Goal: Task Accomplishment & Management: Complete application form

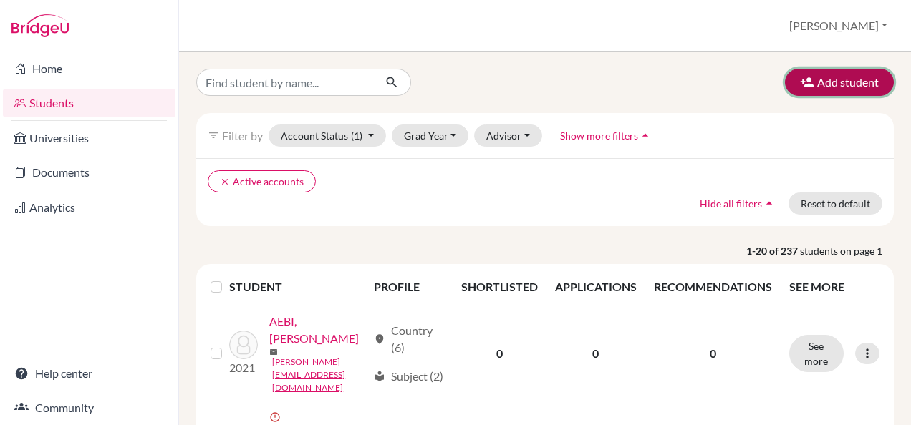
click at [837, 80] on button "Add student" at bounding box center [839, 82] width 109 height 27
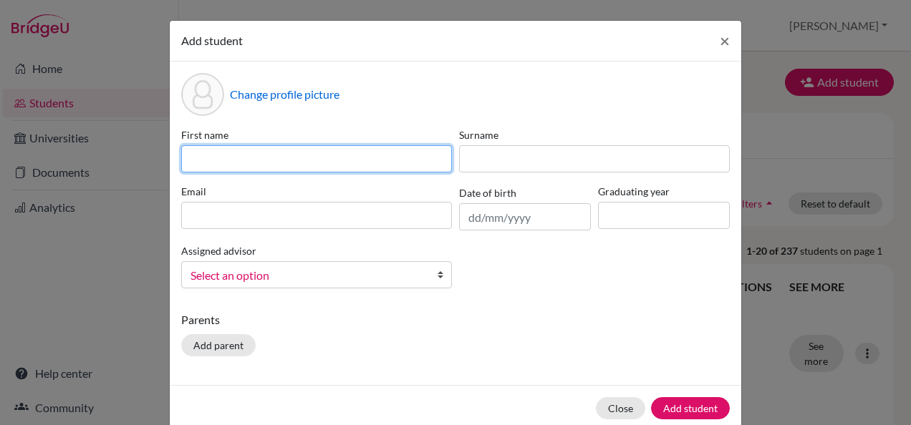
click at [305, 162] on input at bounding box center [316, 158] width 271 height 27
type input "Olivia"
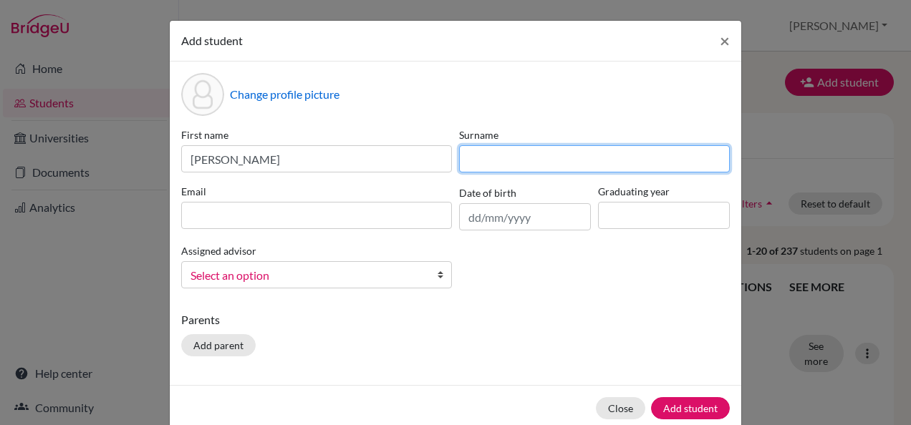
click at [549, 168] on input at bounding box center [594, 158] width 271 height 27
type input "Wendel"
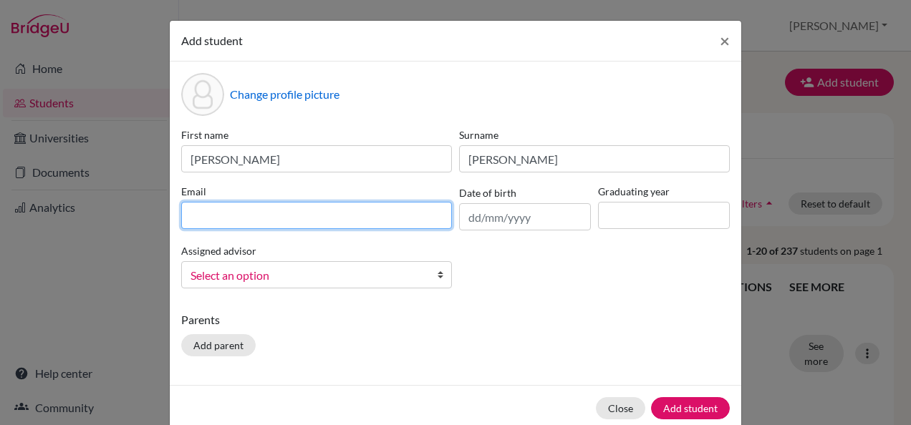
click at [256, 221] on input at bounding box center [316, 215] width 271 height 27
type input "[EMAIL_ADDRESS][DOMAIN_NAME]"
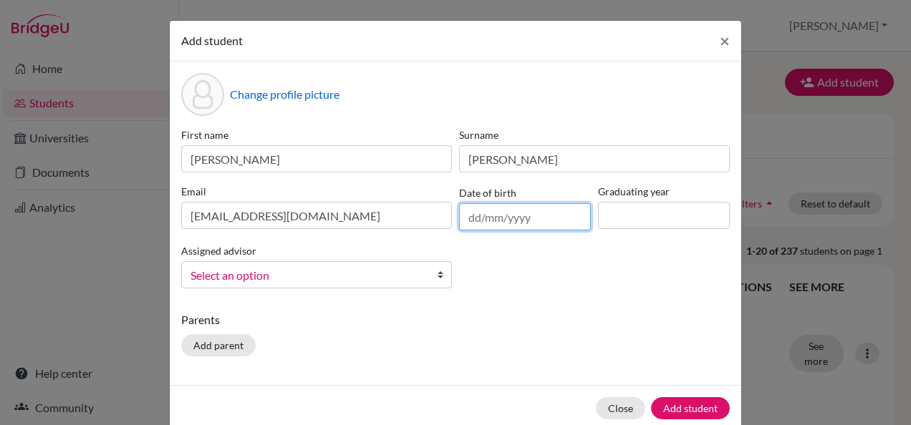
click at [473, 216] on input "text" at bounding box center [525, 216] width 132 height 27
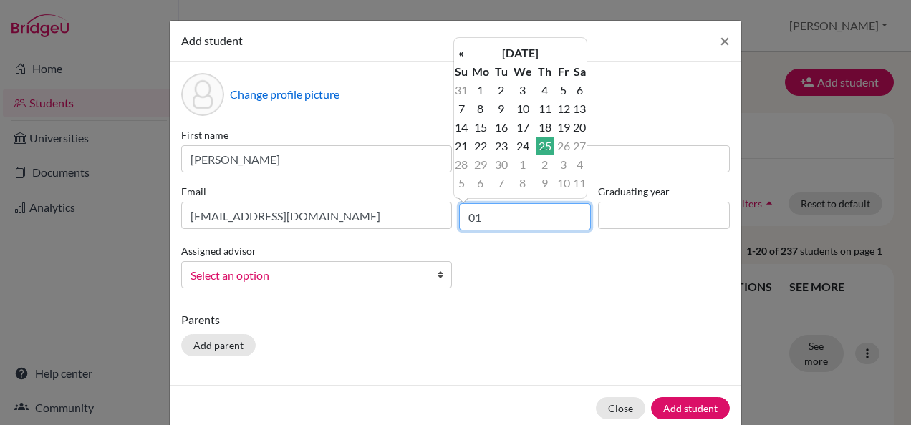
type input "0"
type input "01/02/2007"
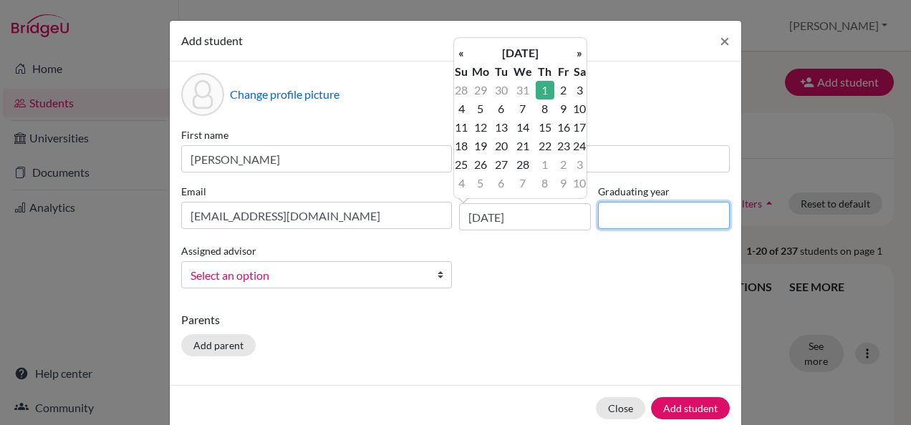
click at [632, 223] on input at bounding box center [664, 215] width 132 height 27
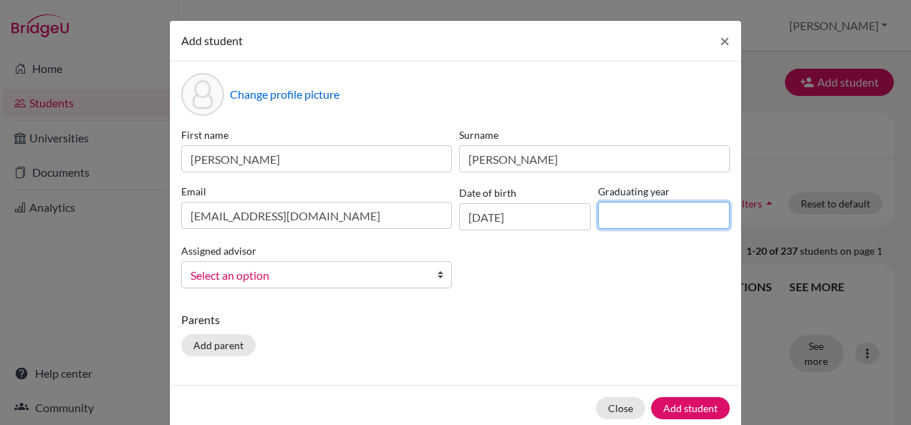
type input "2025"
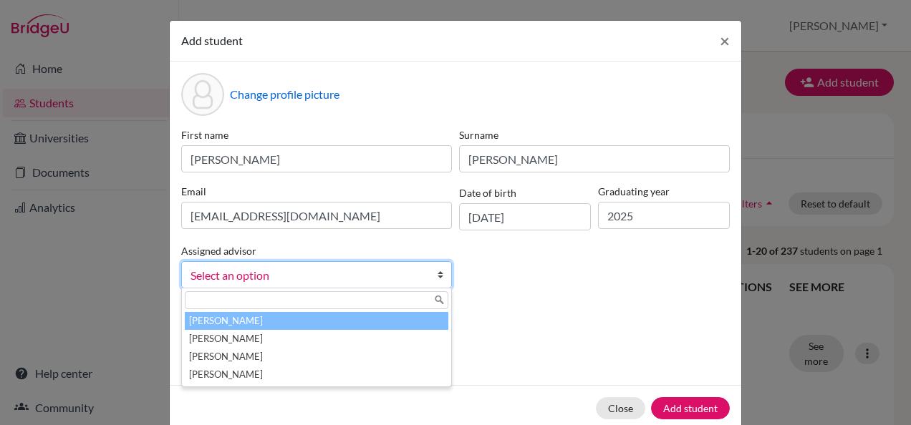
click at [289, 315] on li "Bohlen, Sabrina" at bounding box center [317, 321] width 264 height 18
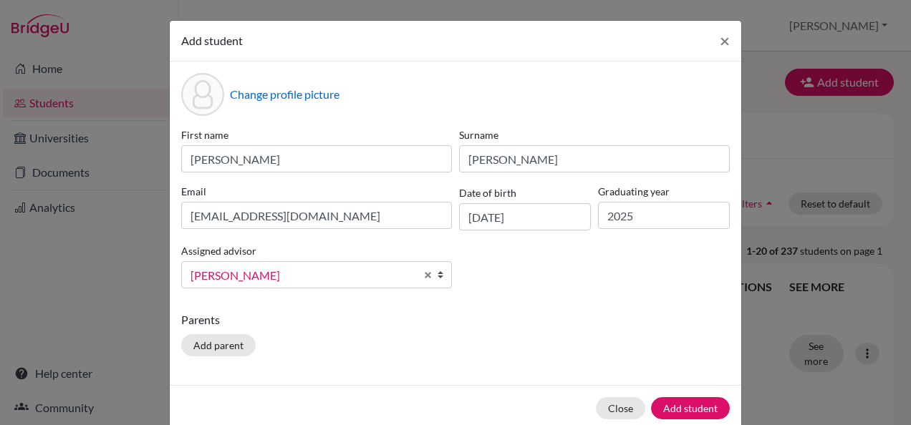
click at [296, 283] on span "Bohlen, Sabrina" at bounding box center [302, 275] width 225 height 19
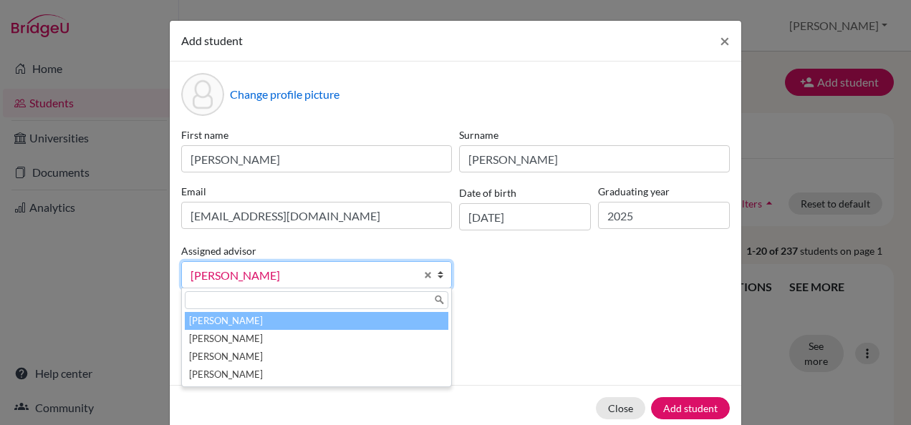
click at [274, 314] on li "Bohlen, Sabrina" at bounding box center [317, 321] width 264 height 18
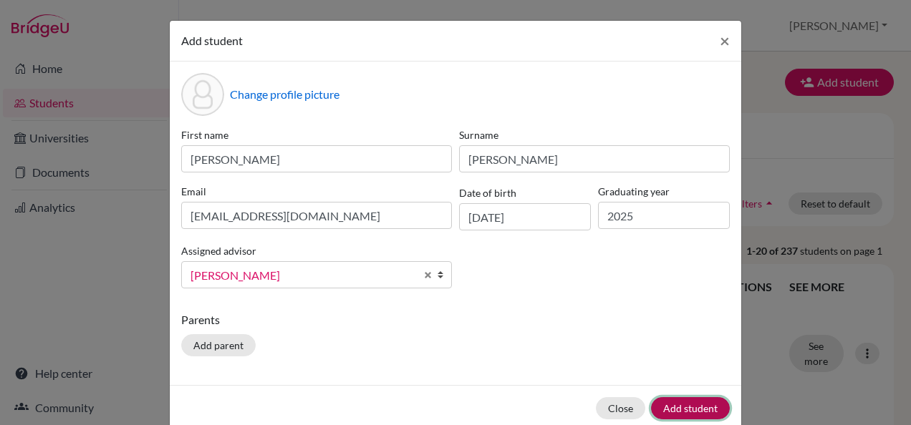
click at [682, 399] on button "Add student" at bounding box center [690, 408] width 79 height 22
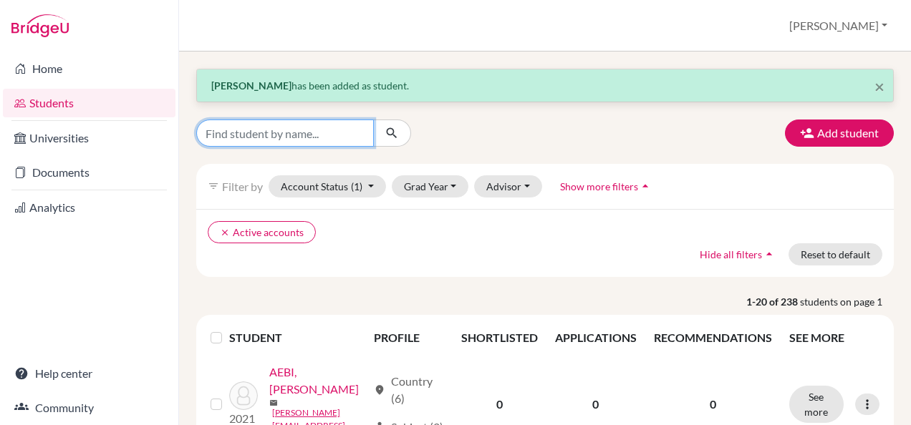
click at [238, 130] on input "Find student by name..." at bounding box center [285, 133] width 178 height 27
click at [252, 138] on input "Find student by name..." at bounding box center [285, 133] width 178 height 27
type input "olivia"
click at [390, 137] on icon "submit" at bounding box center [392, 133] width 14 height 14
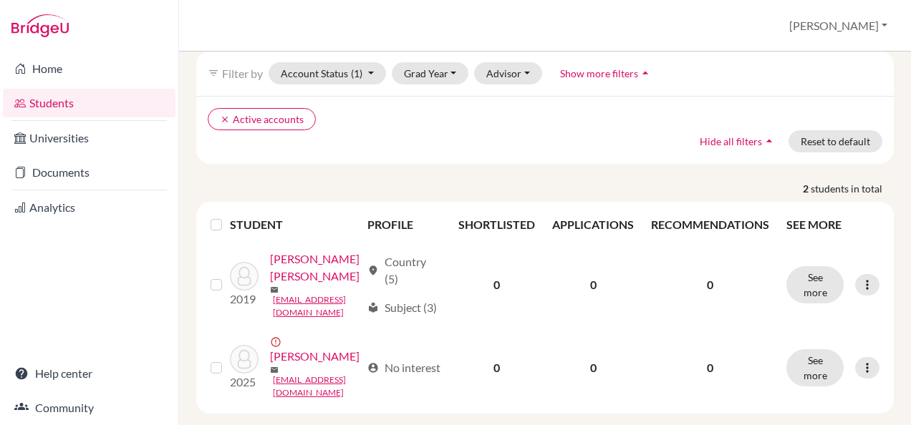
scroll to position [128, 0]
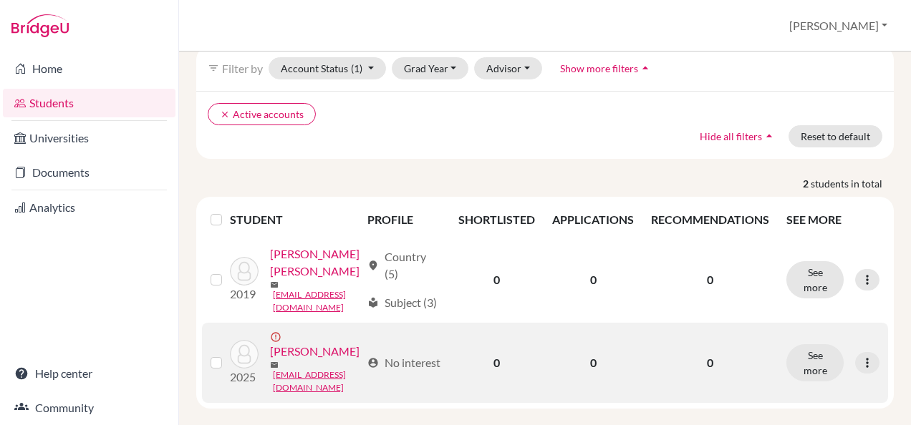
click at [336, 344] on link "[PERSON_NAME]" at bounding box center [315, 351] width 90 height 17
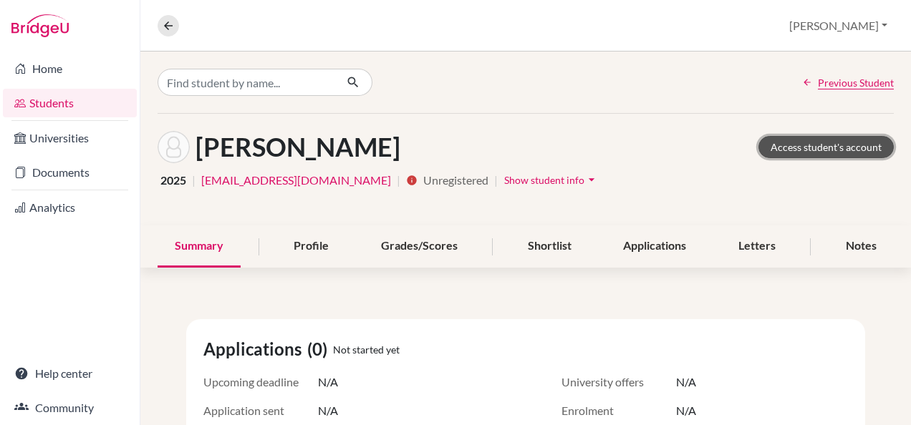
click at [797, 148] on link "Access student's account" at bounding box center [825, 147] width 135 height 22
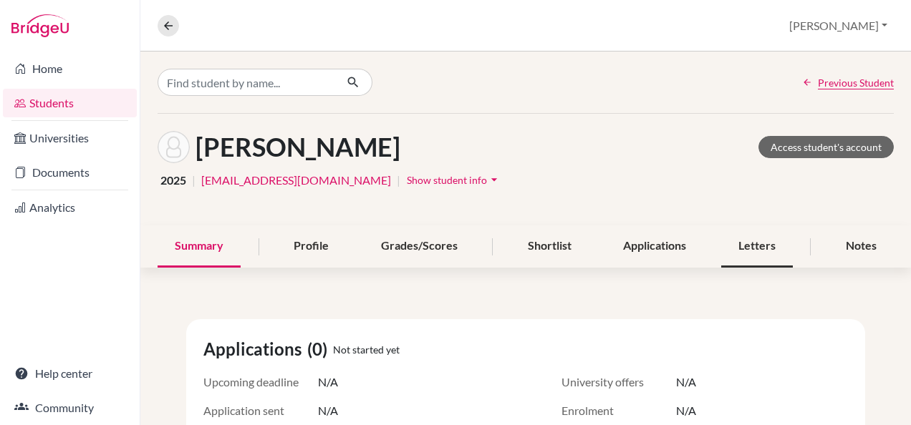
click at [740, 243] on div "Letters" at bounding box center [757, 247] width 72 height 42
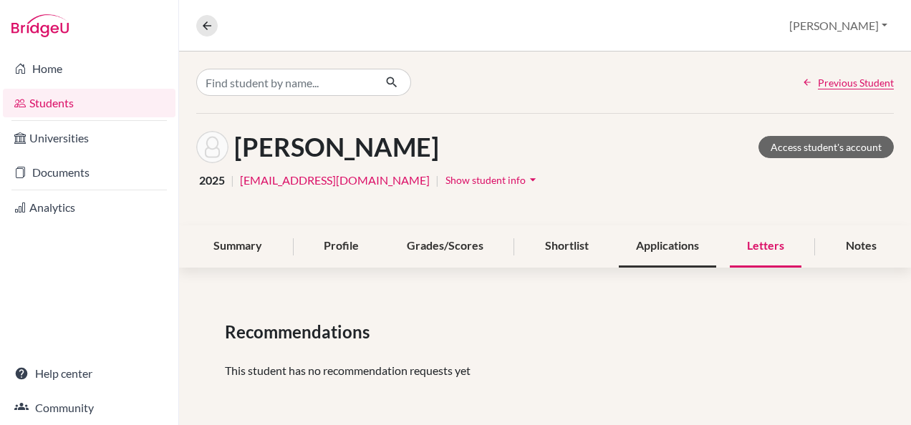
click at [655, 245] on div "Applications" at bounding box center [667, 247] width 97 height 42
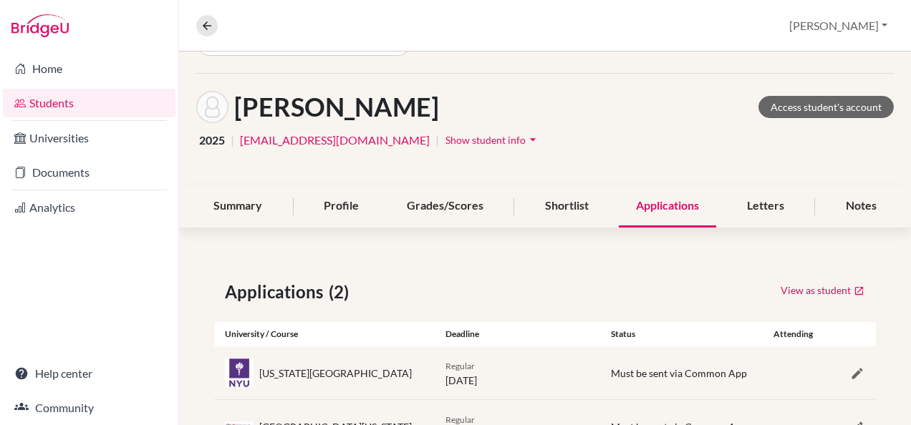
scroll to position [102, 0]
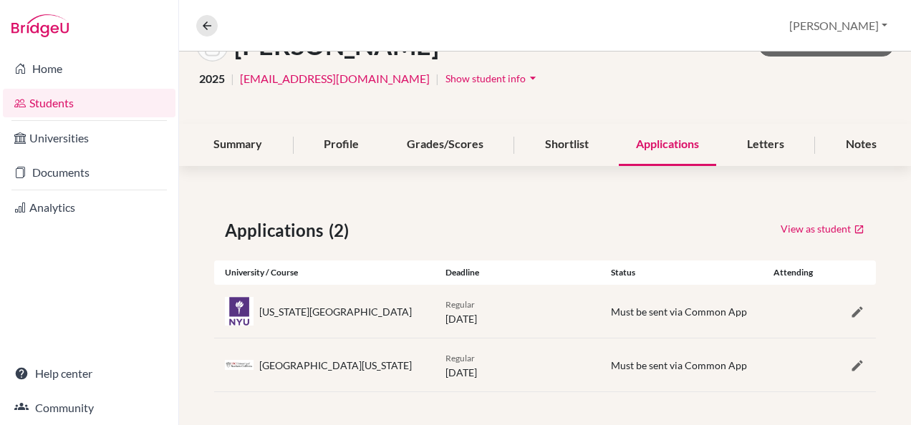
click at [321, 306] on div "[US_STATE][GEOGRAPHIC_DATA]" at bounding box center [335, 311] width 153 height 15
click at [853, 306] on icon "button" at bounding box center [857, 312] width 14 height 14
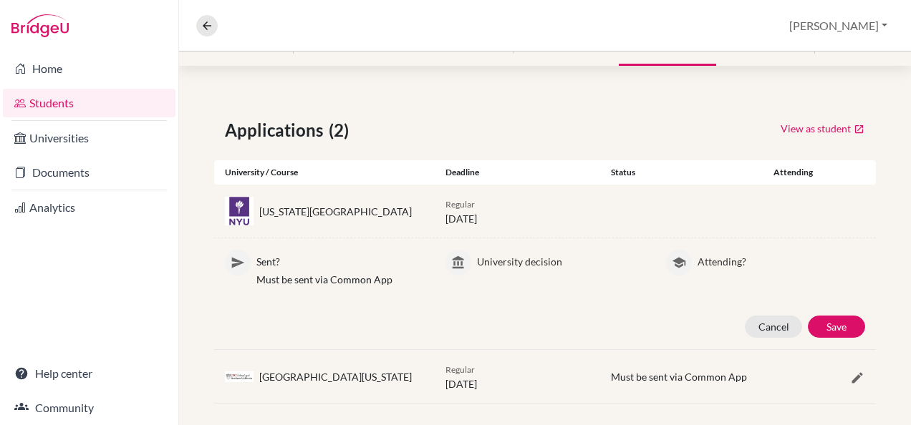
scroll to position [213, 0]
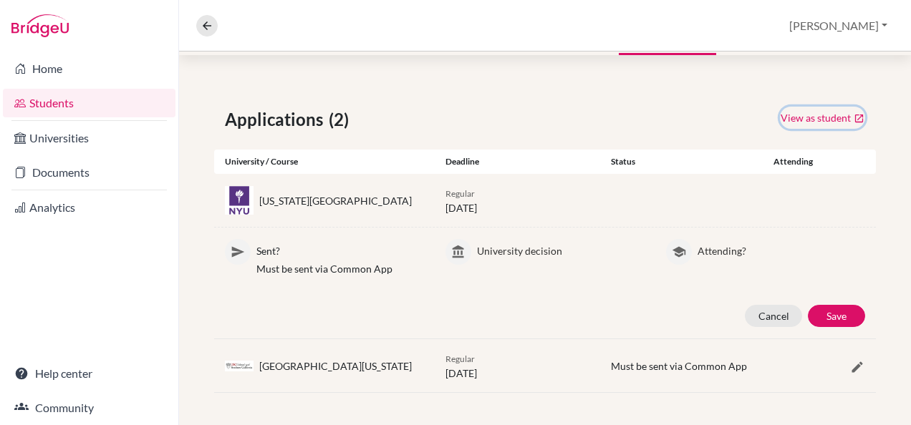
click at [788, 112] on link "View as student" at bounding box center [822, 118] width 85 height 22
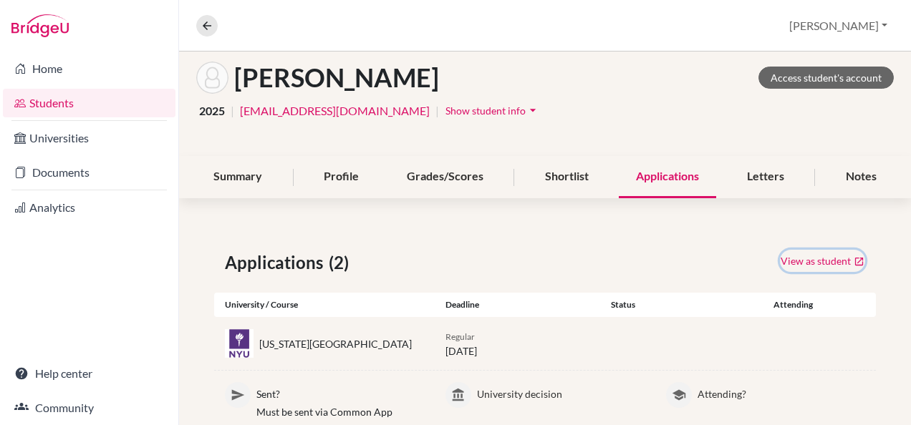
scroll to position [0, 0]
